Goal: Find contact information: Obtain details needed to contact an individual or organization

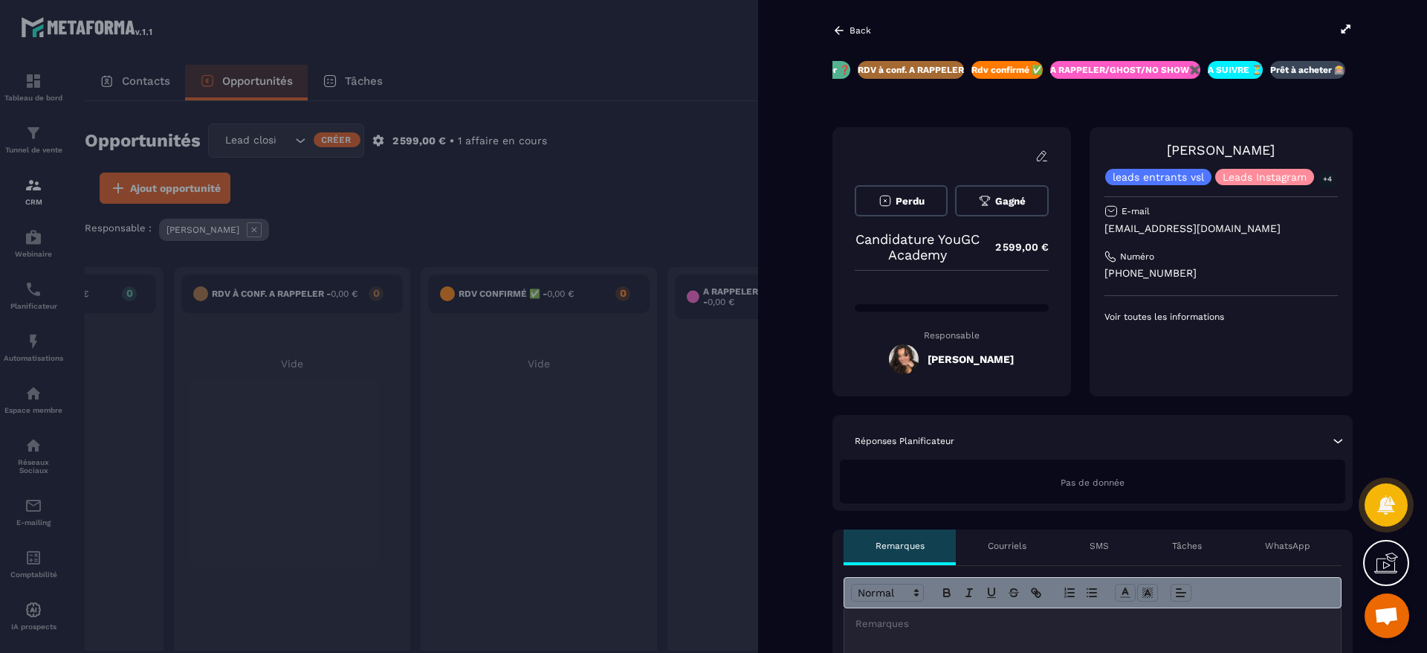
drag, startPoint x: 1272, startPoint y: 149, endPoint x: 1178, endPoint y: 151, distance: 94.4
click at [1175, 153] on div "[PERSON_NAME] leads entrants vsl Leads Instagram +4" at bounding box center [1221, 163] width 233 height 43
copy link "[PERSON_NAME]"
drag, startPoint x: 1202, startPoint y: 275, endPoint x: 1128, endPoint y: 275, distance: 74.3
click at [1128, 275] on p "[PHONE_NUMBER]" at bounding box center [1221, 273] width 233 height 14
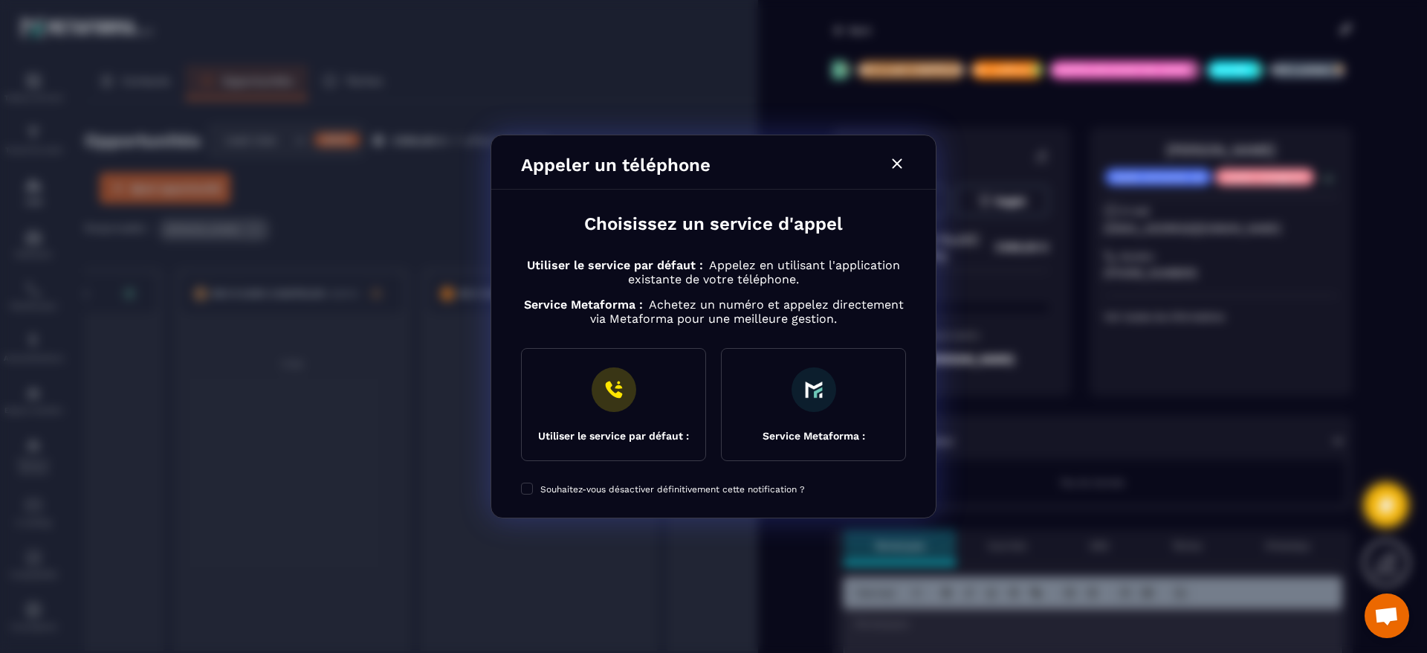
click at [1240, 227] on div "Modal window" at bounding box center [713, 326] width 1427 height 653
click at [1226, 285] on div "Modal window" at bounding box center [713, 326] width 1427 height 653
click at [1222, 268] on div "Modal window" at bounding box center [713, 326] width 1427 height 653
click at [902, 162] on icon "Modal window" at bounding box center [897, 164] width 18 height 18
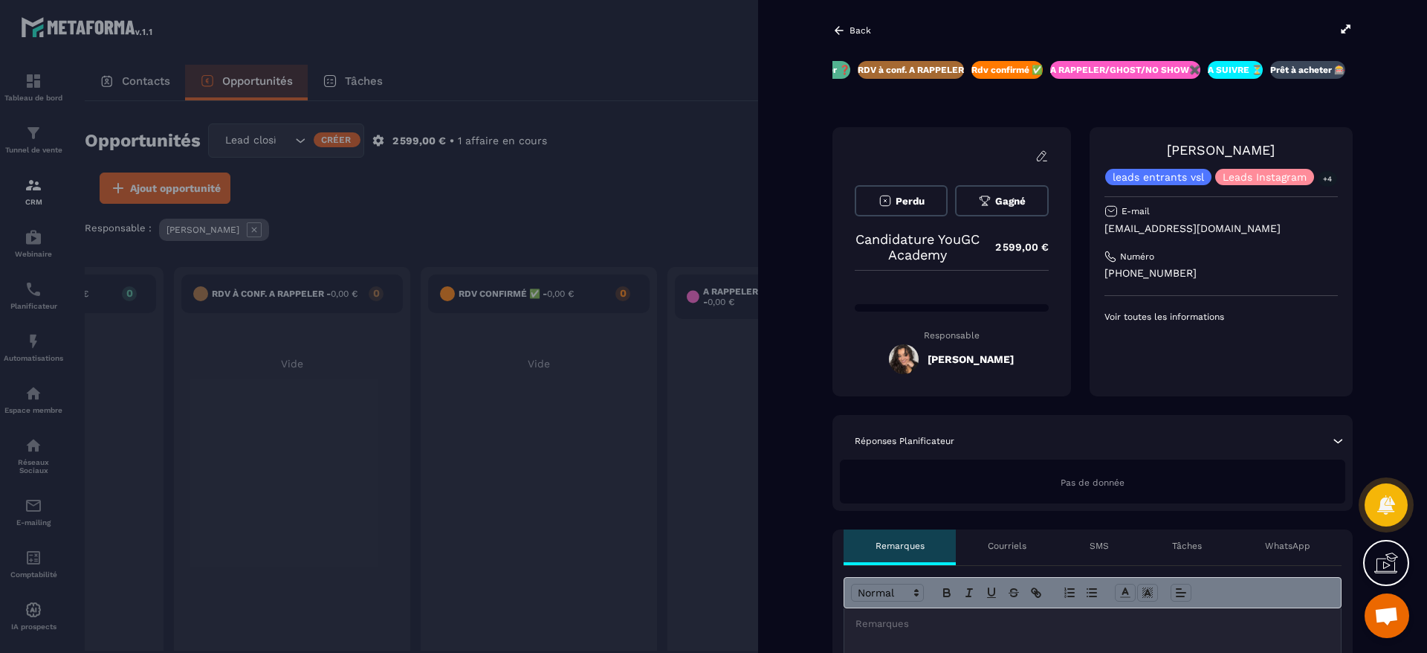
click at [1042, 157] on icon at bounding box center [1041, 156] width 9 height 10
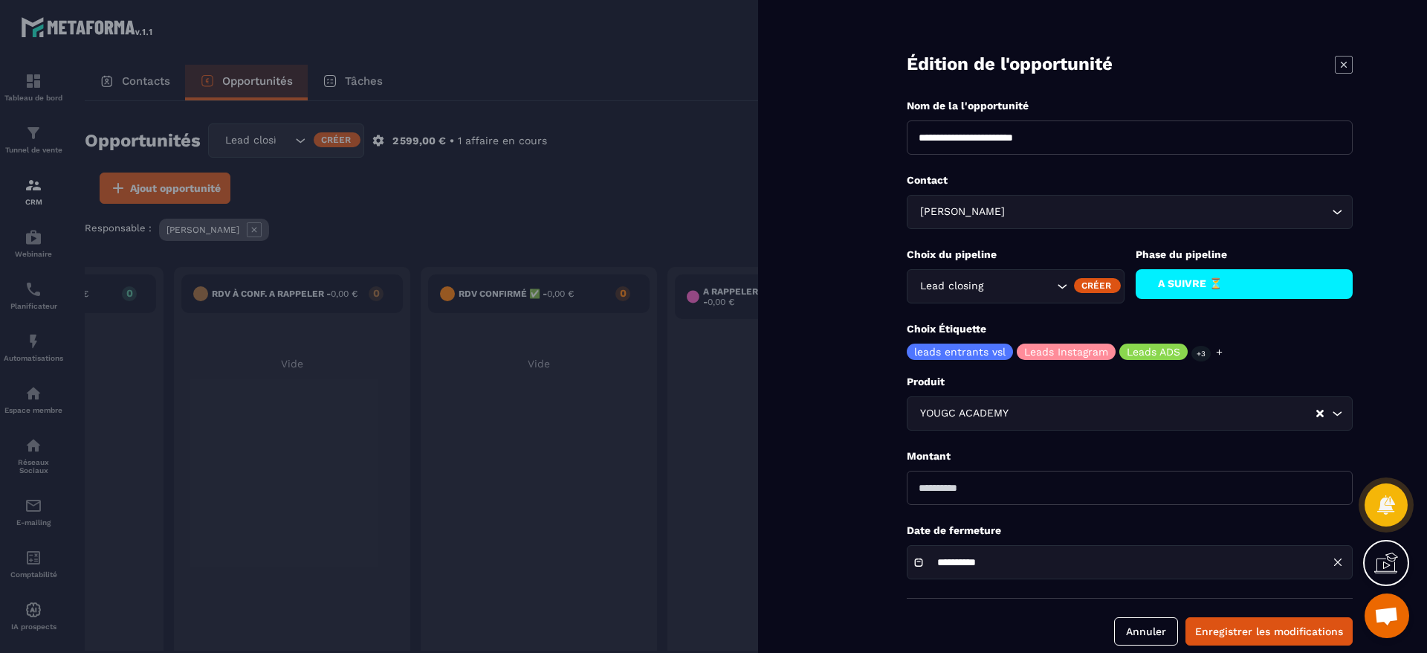
click at [642, 123] on div at bounding box center [713, 326] width 1427 height 653
